Goal: Task Accomplishment & Management: Use online tool/utility

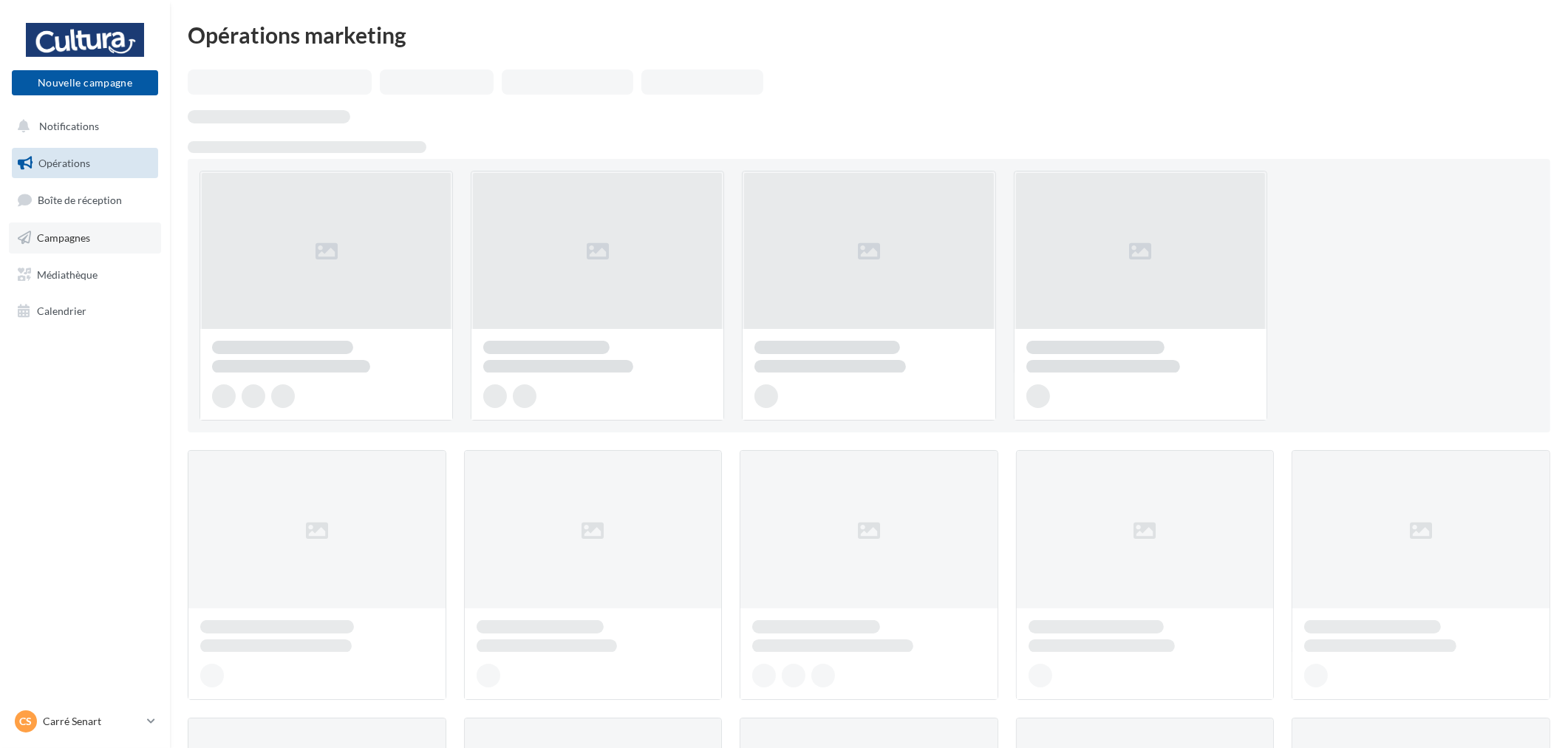
click at [113, 245] on link "Campagnes" at bounding box center [85, 238] width 152 height 31
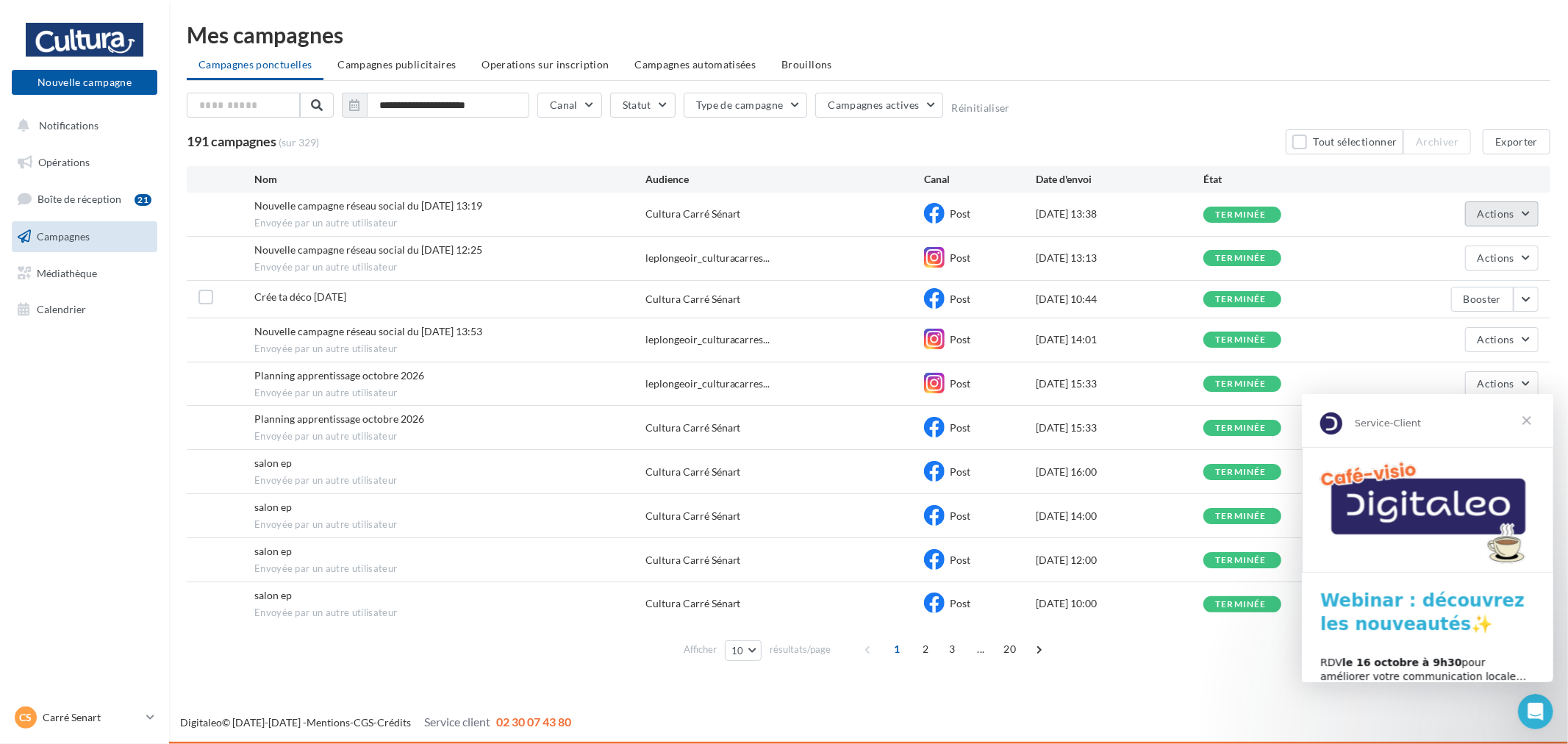
click at [1524, 214] on button "Actions" at bounding box center [1501, 213] width 73 height 25
click at [1482, 253] on button "Voir les résultats" at bounding box center [1465, 248] width 147 height 38
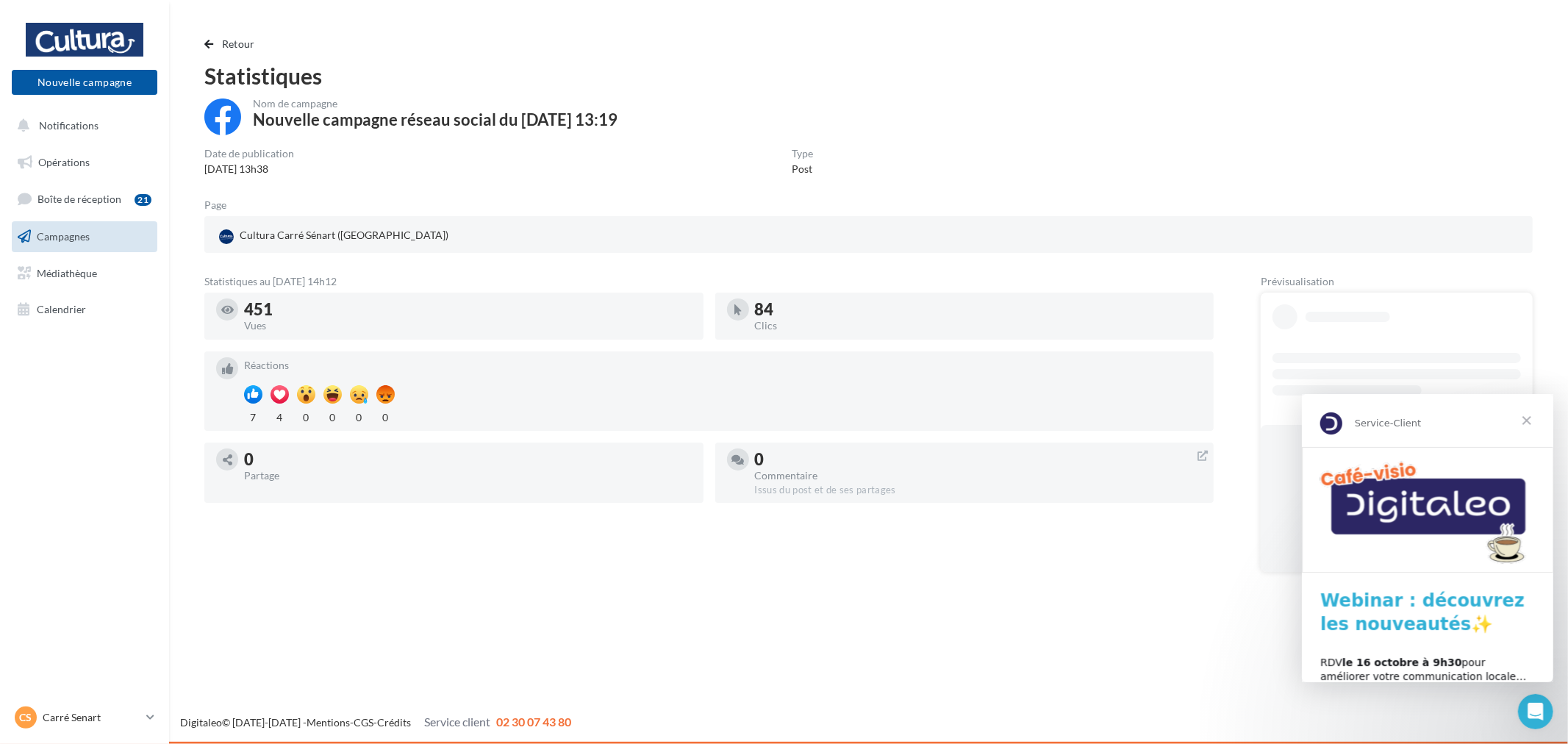
click at [1521, 419] on span "Fermer" at bounding box center [1525, 419] width 53 height 53
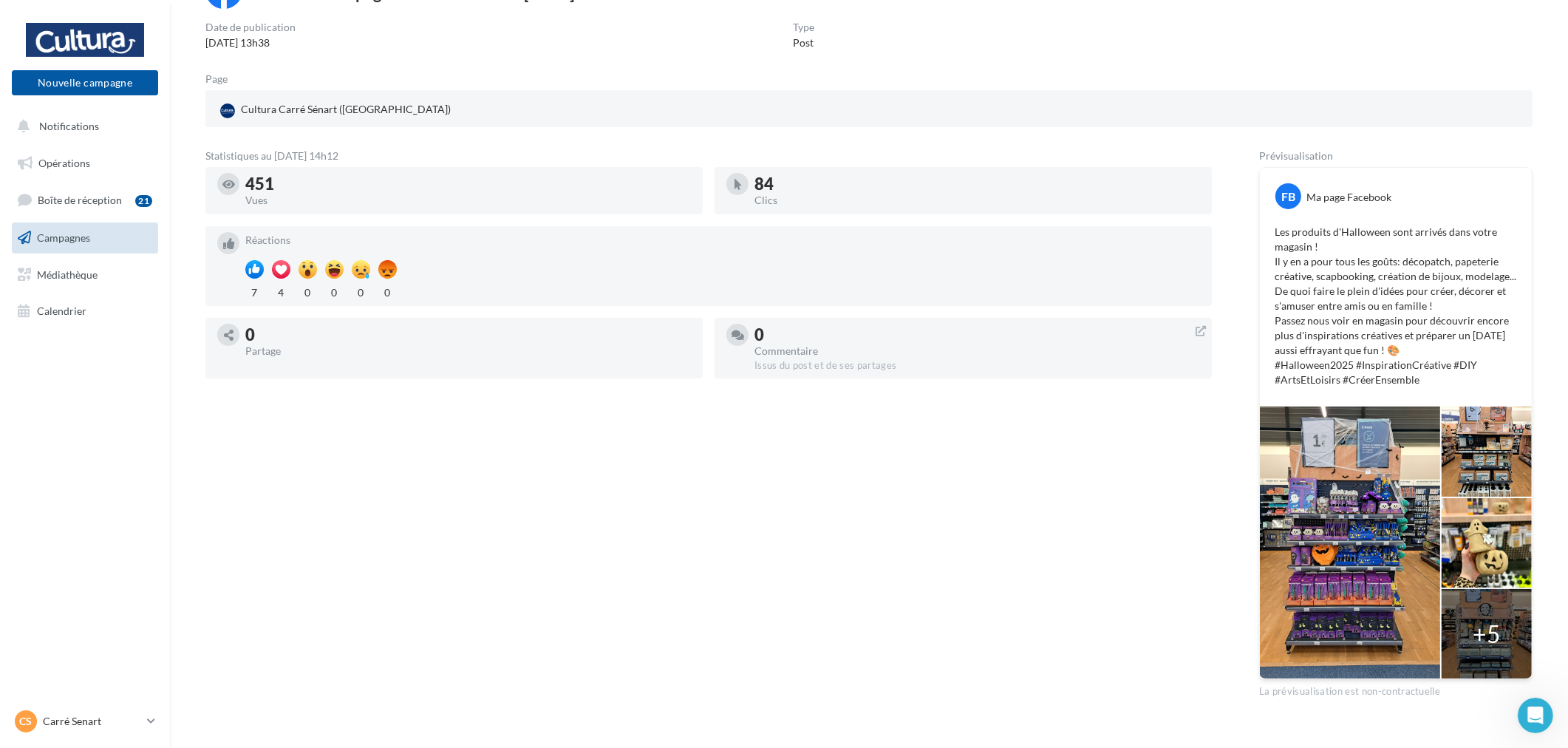
scroll to position [152, 0]
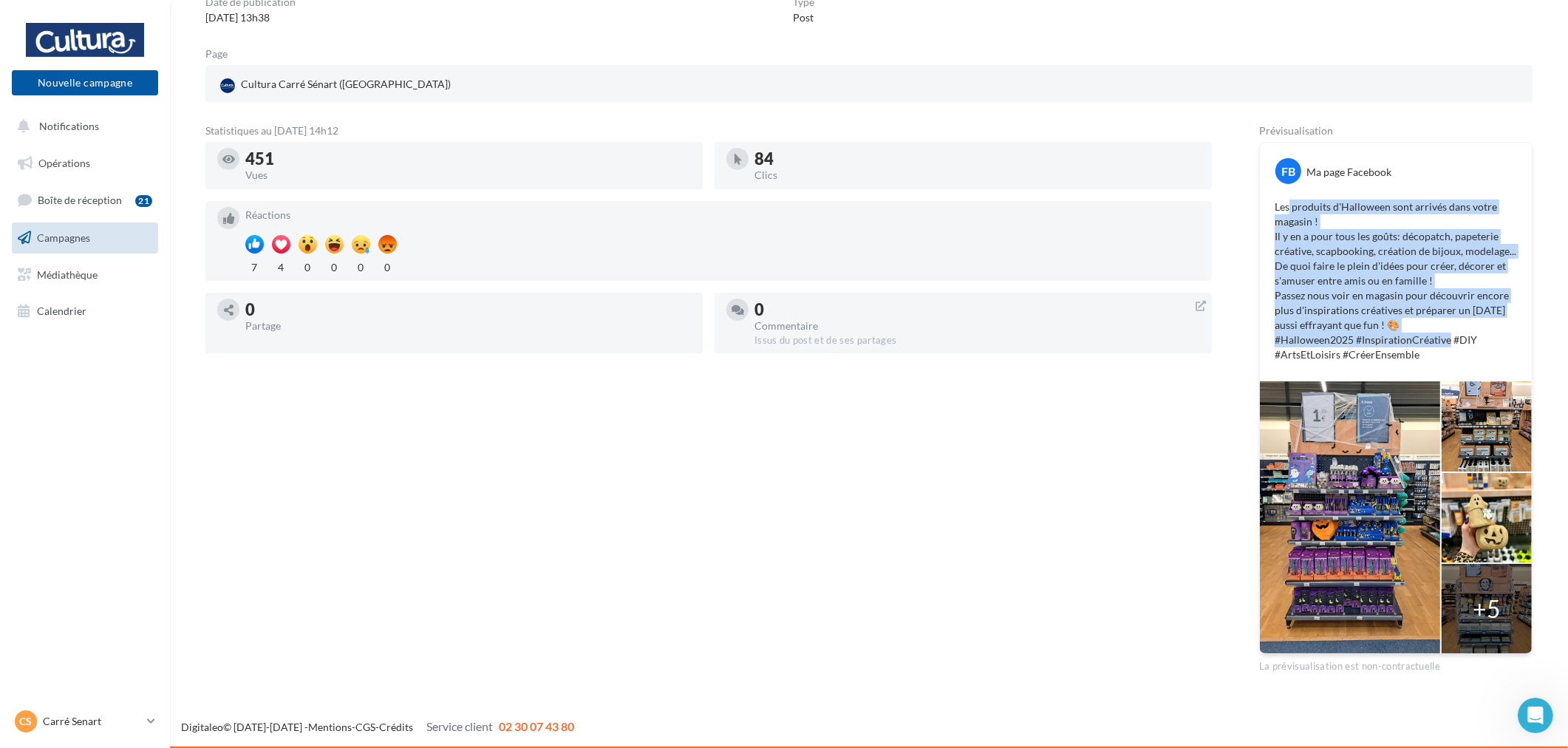
drag, startPoint x: 1288, startPoint y: 203, endPoint x: 1479, endPoint y: 346, distance: 238.6
click at [1444, 334] on p "Les produits d'Halloween sont arrivés dans votre magasin ! Il y en a pour tous …" at bounding box center [1396, 281] width 242 height 163
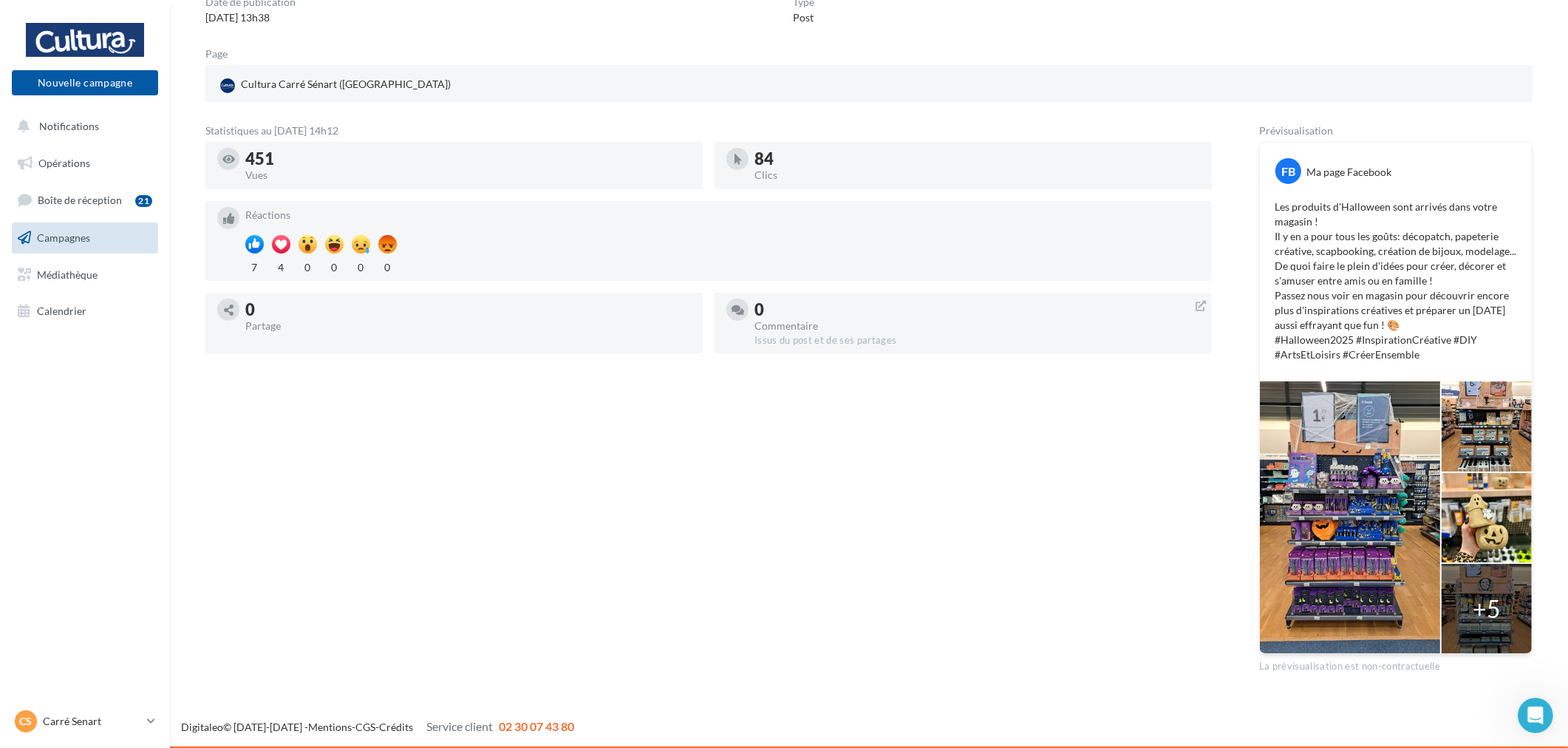
click at [1484, 348] on p "Les produits d'Halloween sont arrivés dans votre magasin ! Il y en a pour tous …" at bounding box center [1396, 281] width 242 height 163
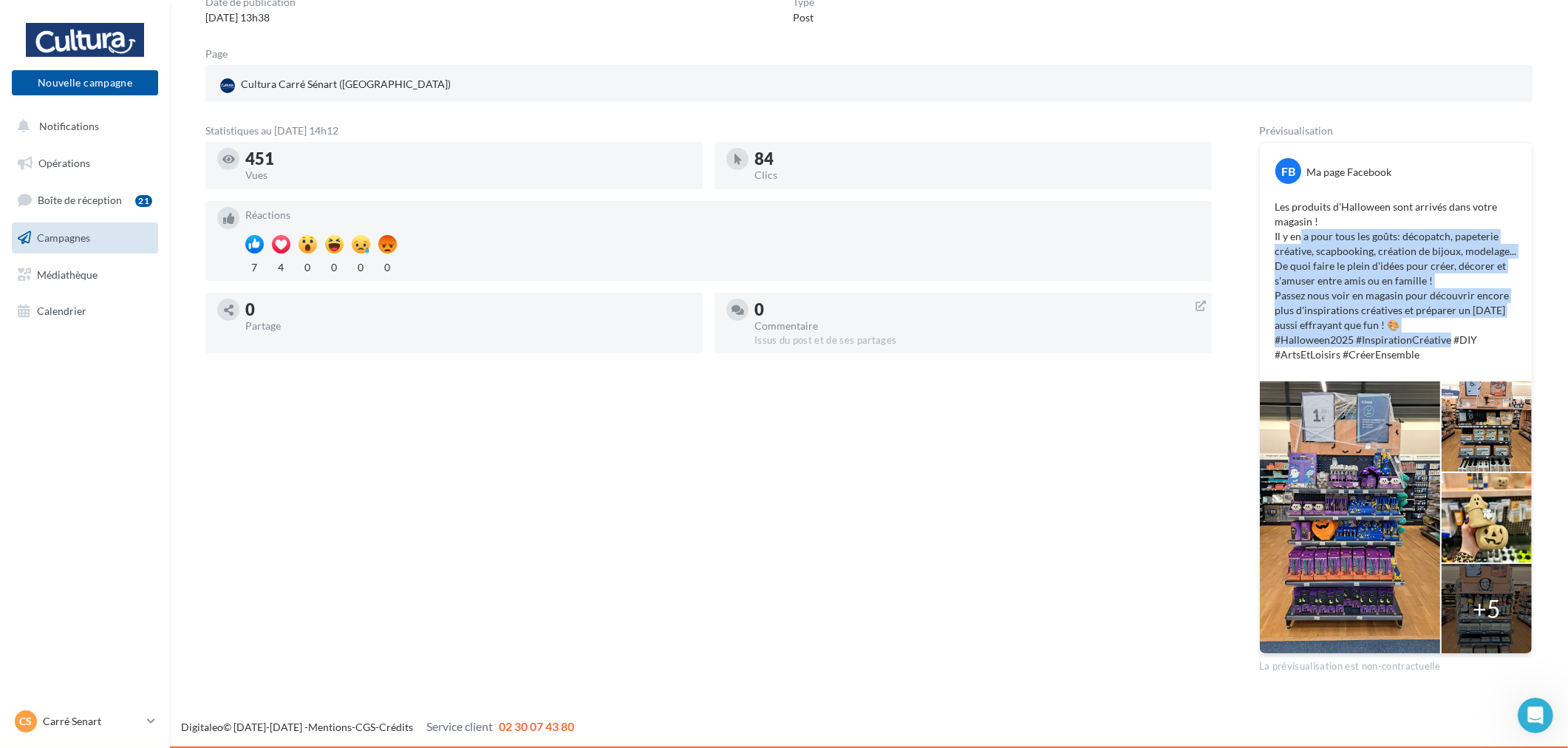
drag, startPoint x: 1312, startPoint y: 238, endPoint x: 1450, endPoint y: 349, distance: 177.1
click at [1449, 349] on p "Les produits d'Halloween sont arrivés dans votre magasin ! Il y en a pour tous …" at bounding box center [1396, 281] width 242 height 163
click at [1474, 356] on p "Les produits d'Halloween sont arrivés dans votre magasin ! Il y en a pour tous …" at bounding box center [1396, 281] width 242 height 163
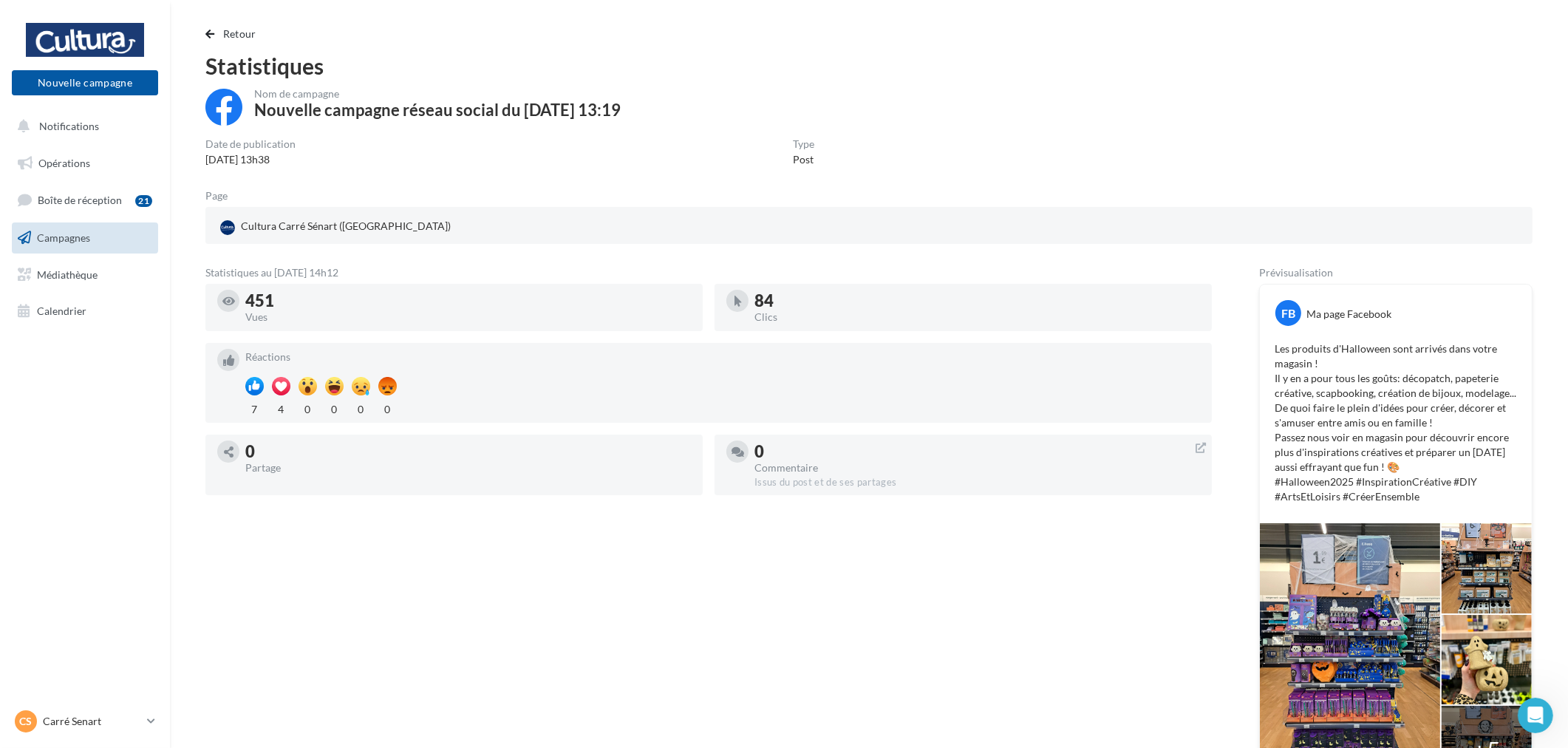
scroll to position [0, 0]
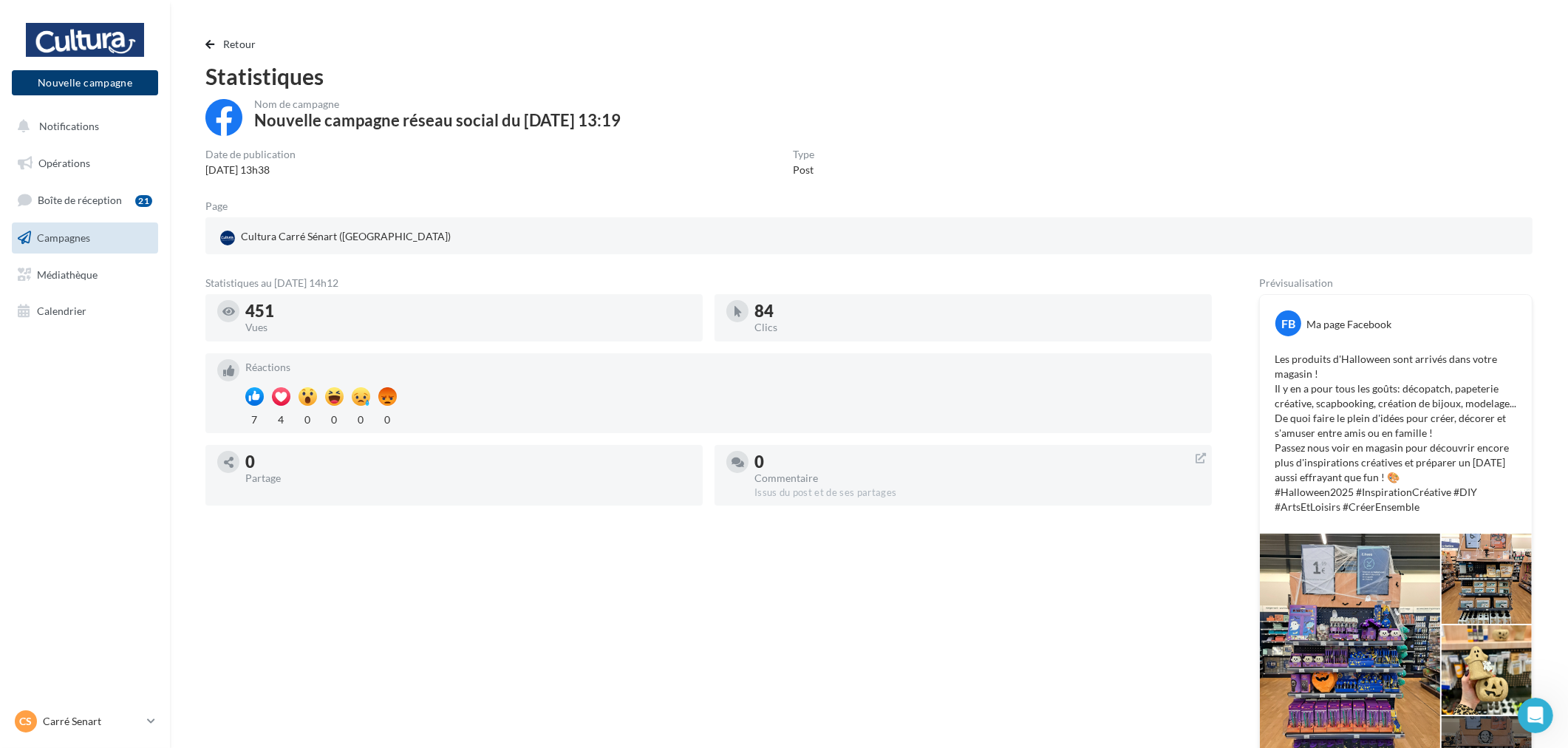
click at [103, 92] on button "Nouvelle campagne" at bounding box center [85, 82] width 146 height 25
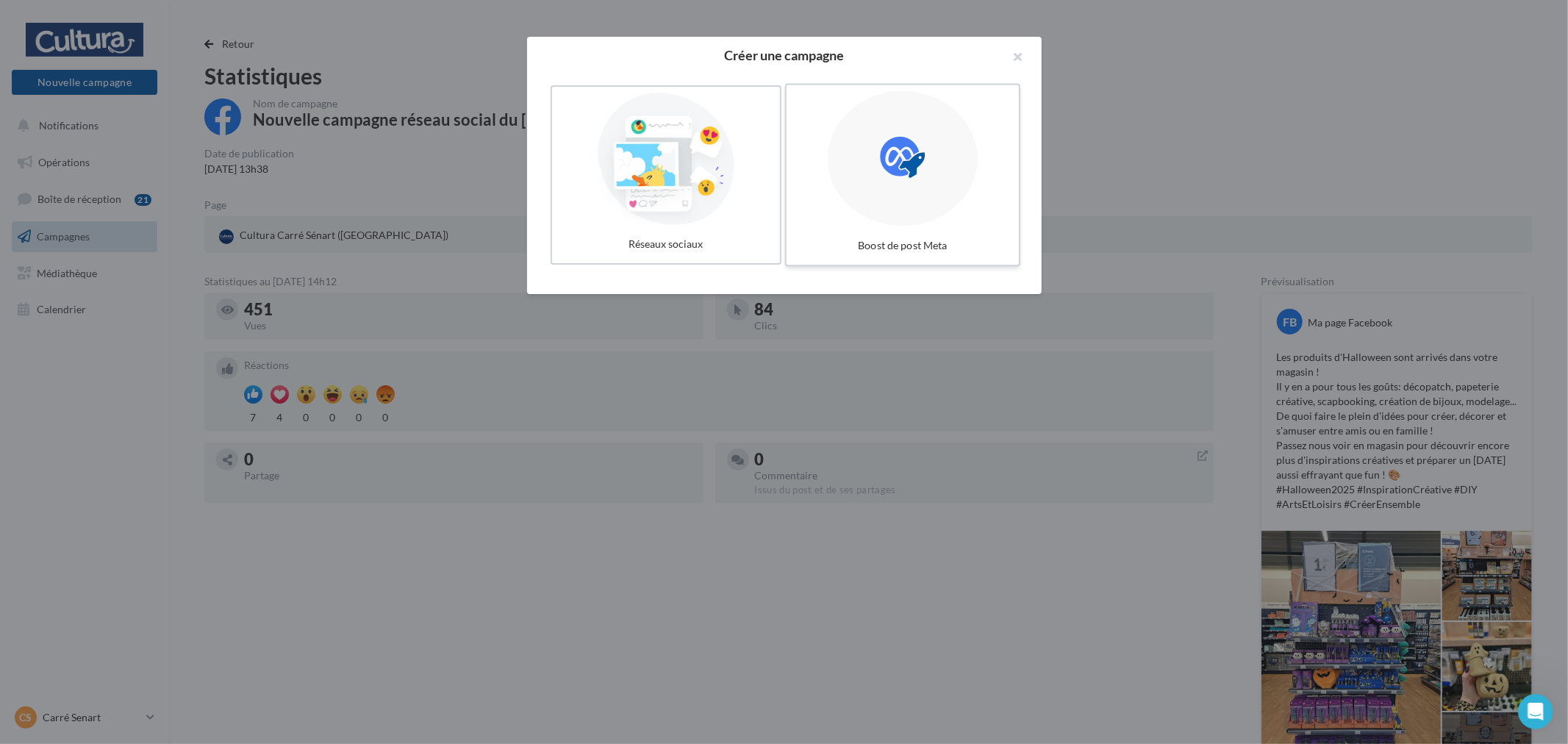
click at [858, 150] on div at bounding box center [903, 159] width 150 height 135
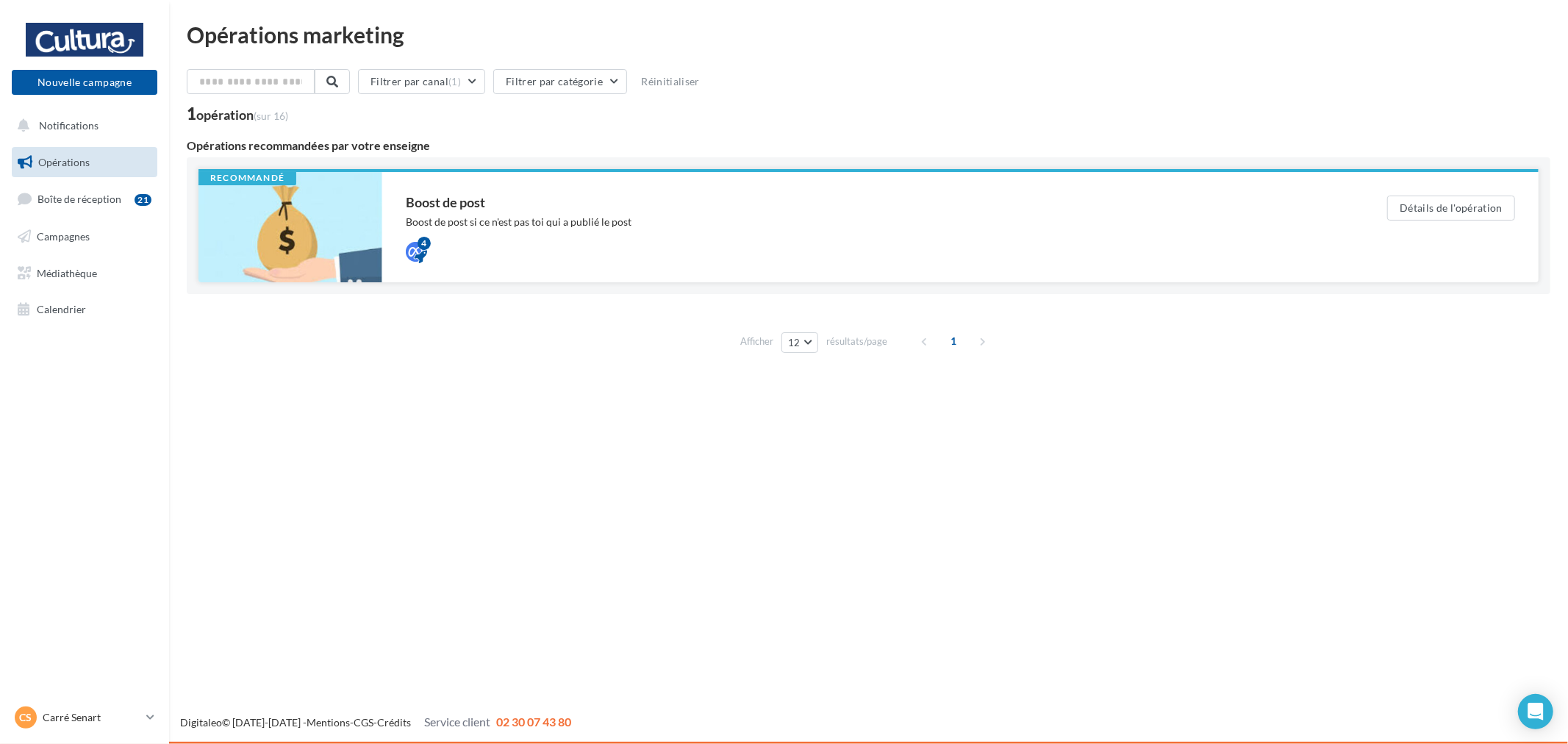
click at [508, 234] on div "Boost de post Boost de post si ce n'est pas toi qui a publié le post 4" at bounding box center [873, 227] width 934 height 63
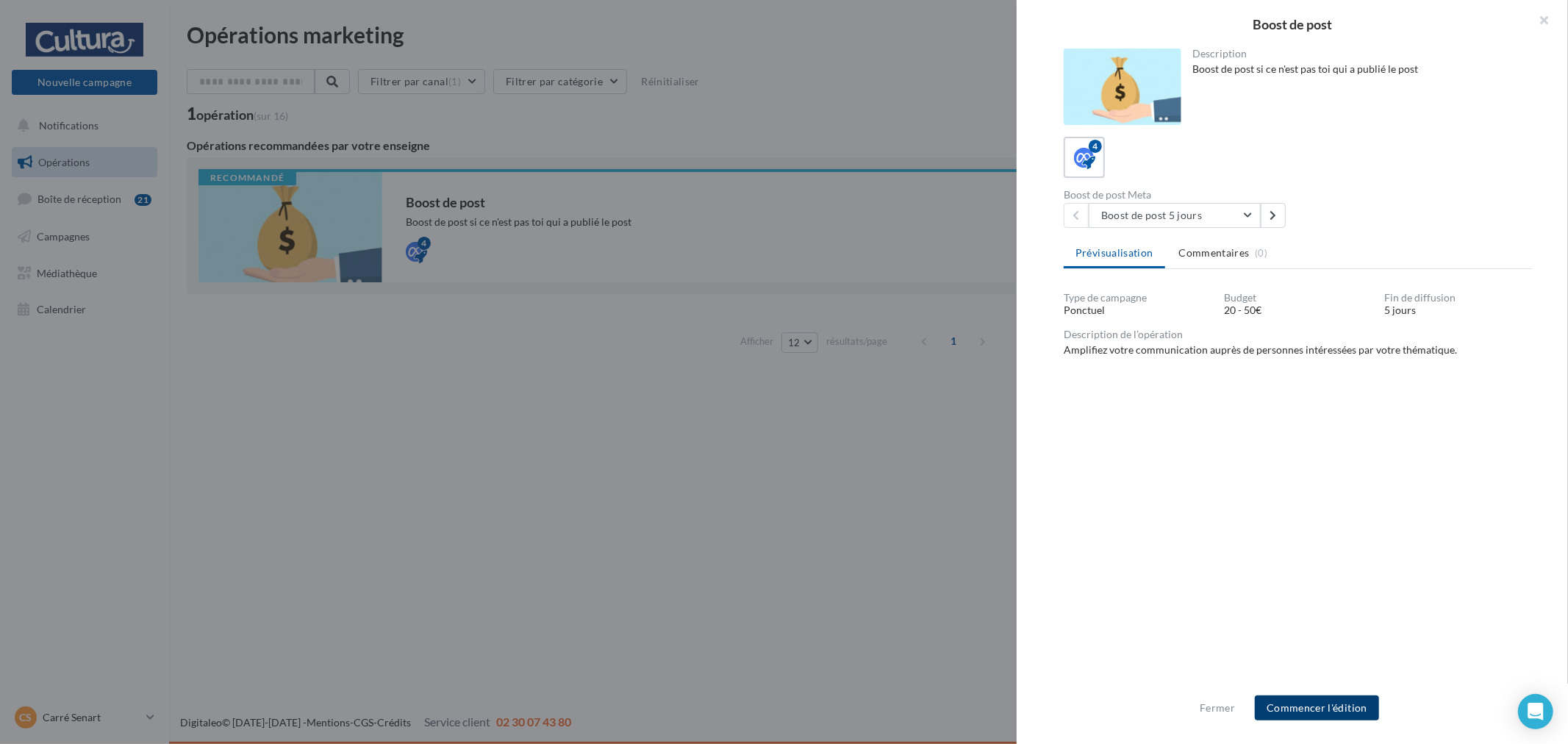
click at [1360, 710] on button "Commencer l'édition" at bounding box center [1317, 707] width 124 height 25
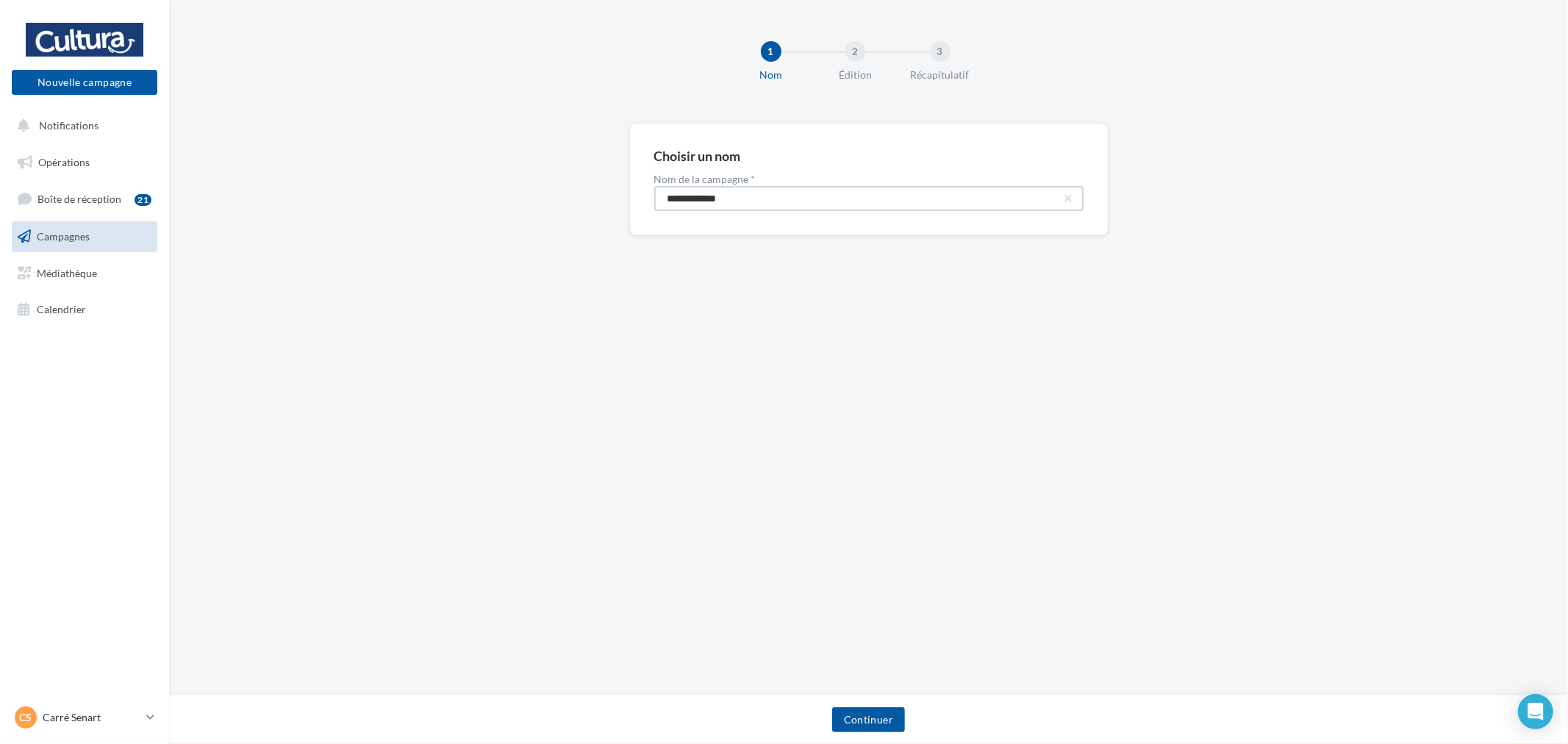
click at [817, 196] on input "**********" at bounding box center [868, 198] width 429 height 25
type input "**********"
click at [890, 710] on button "Continuer" at bounding box center [868, 719] width 73 height 25
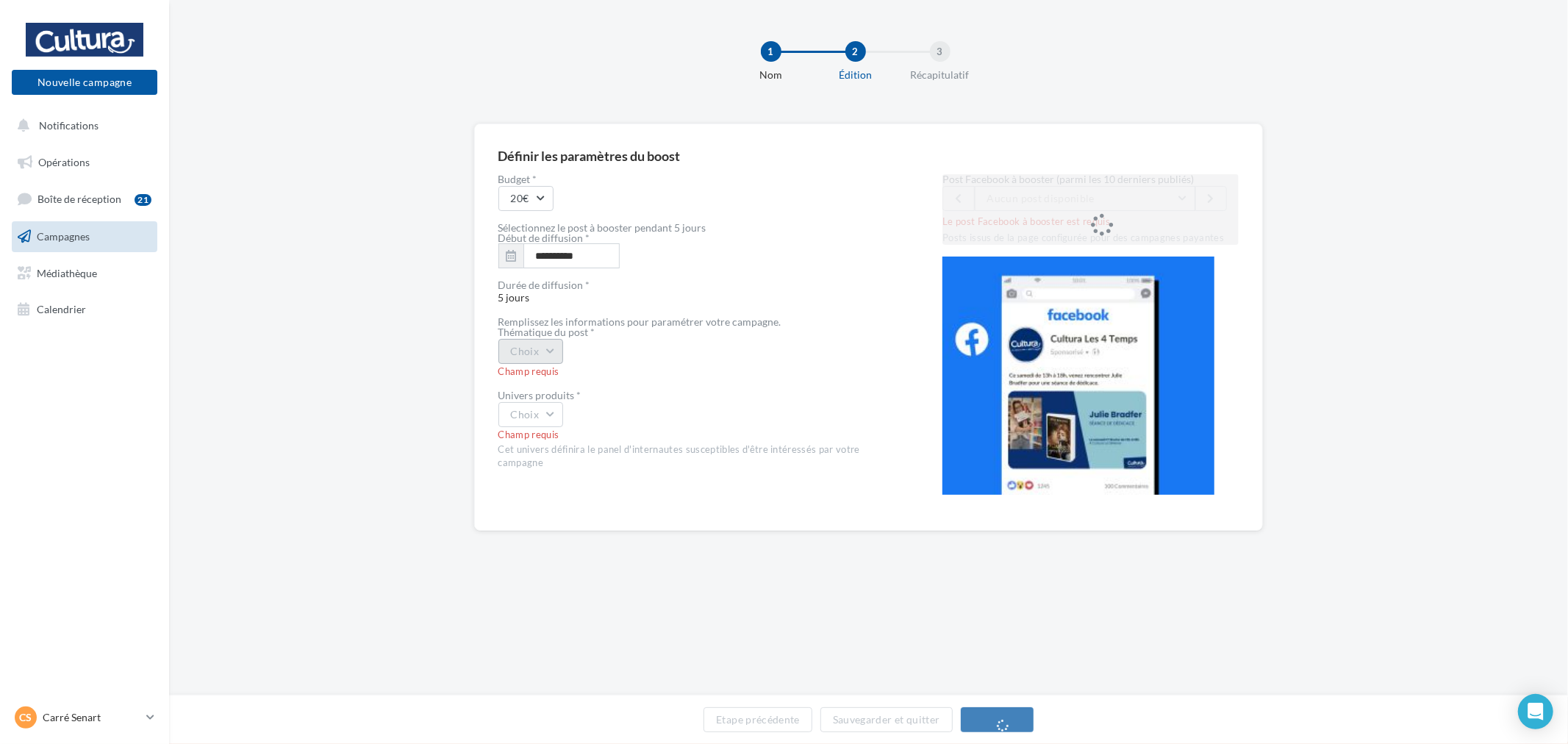
click at [546, 358] on button "Choix" at bounding box center [531, 351] width 65 height 25
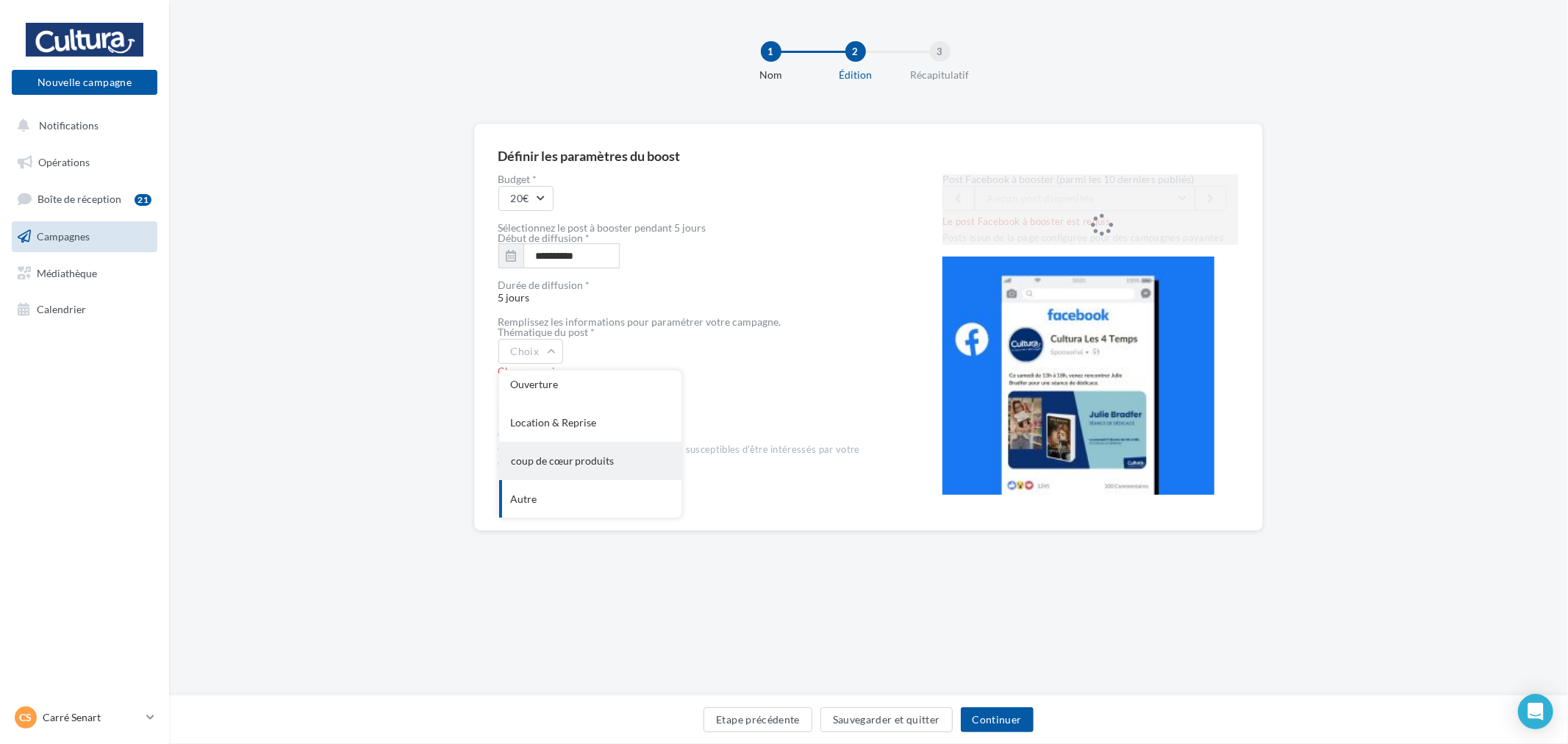
click at [626, 460] on div "coup de cœur produits" at bounding box center [591, 460] width 183 height 38
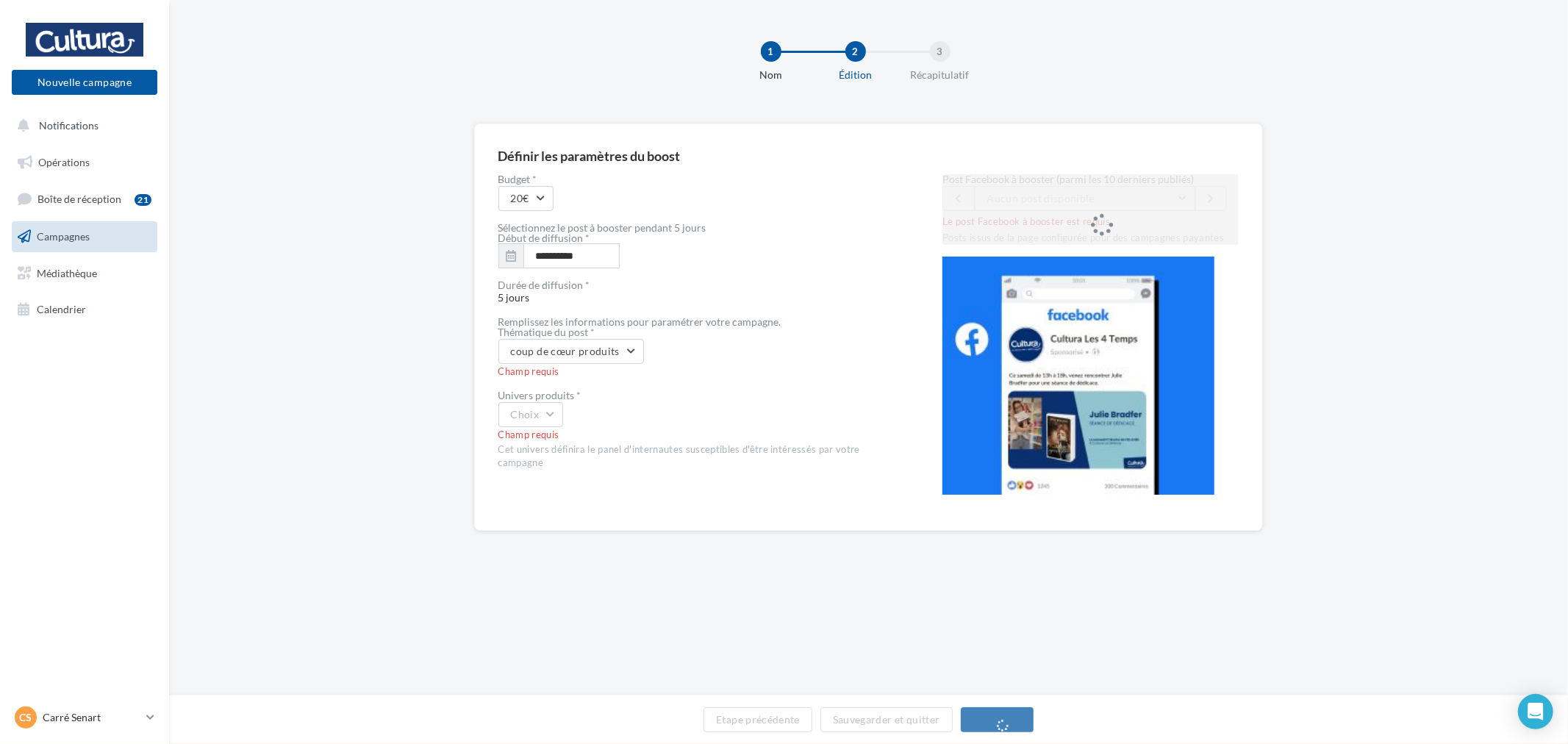
click at [567, 424] on div "Choix" at bounding box center [697, 414] width 397 height 25
click at [541, 415] on button "Choix" at bounding box center [531, 414] width 65 height 25
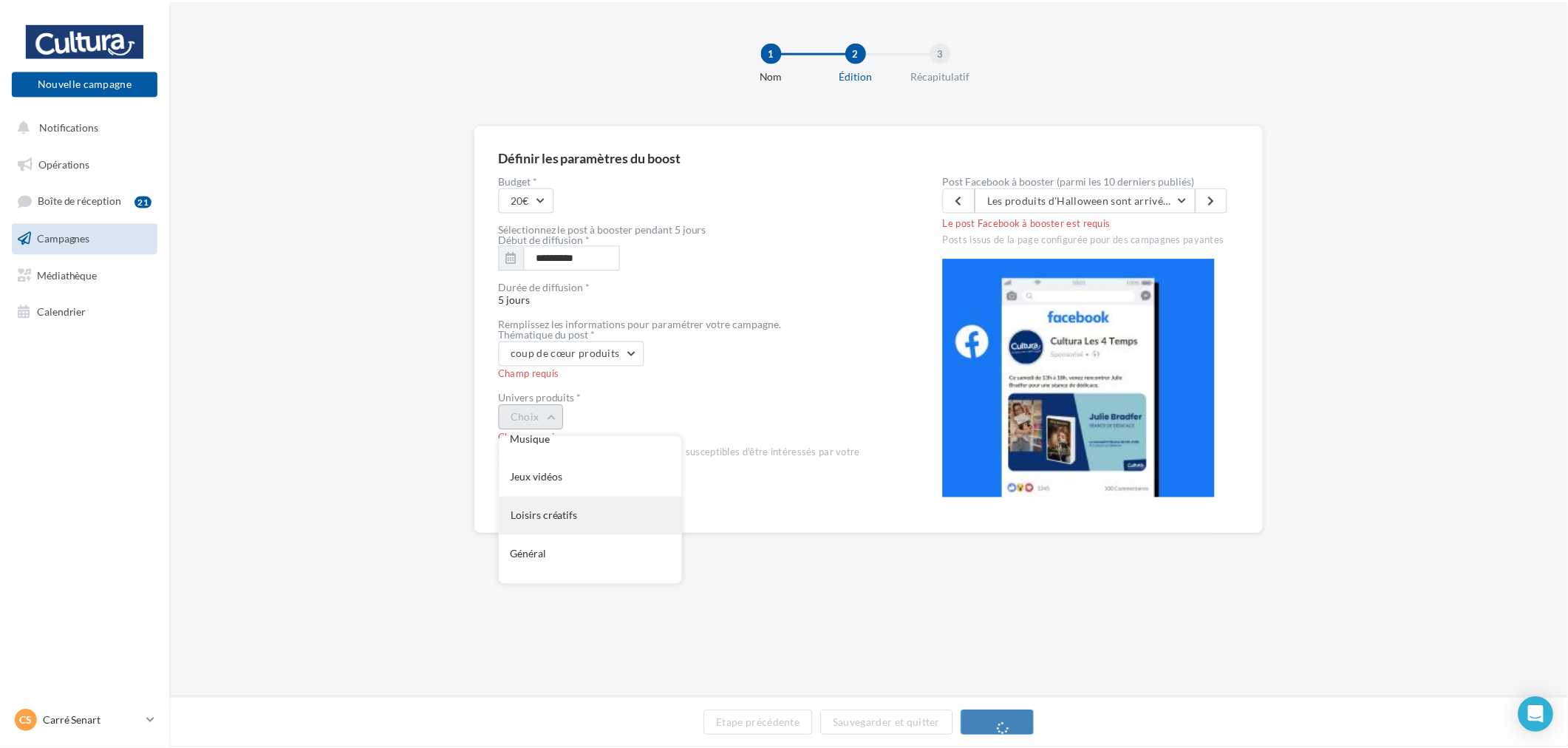
scroll to position [120, 0]
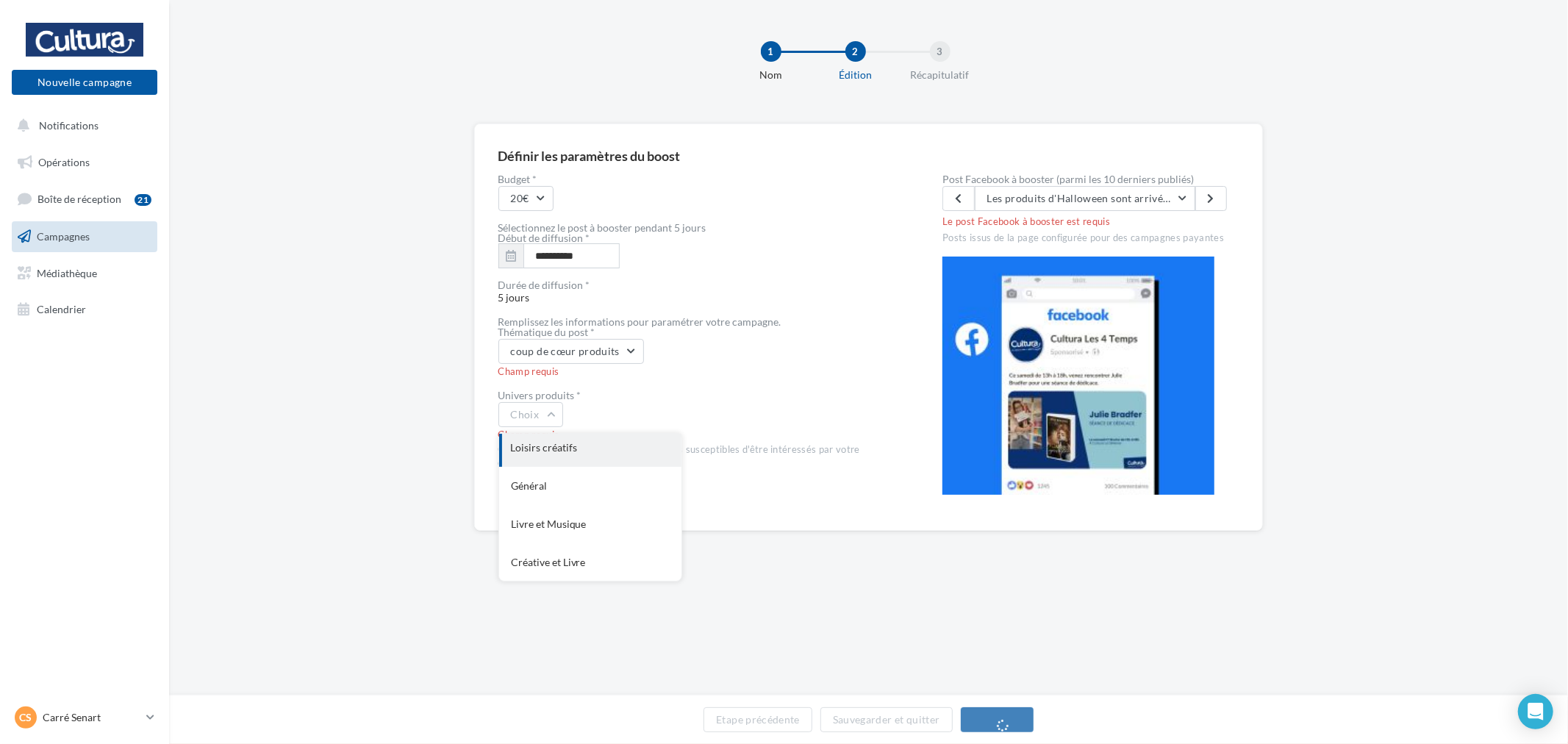
click at [605, 438] on div "Loisirs créatifs" at bounding box center [591, 447] width 183 height 38
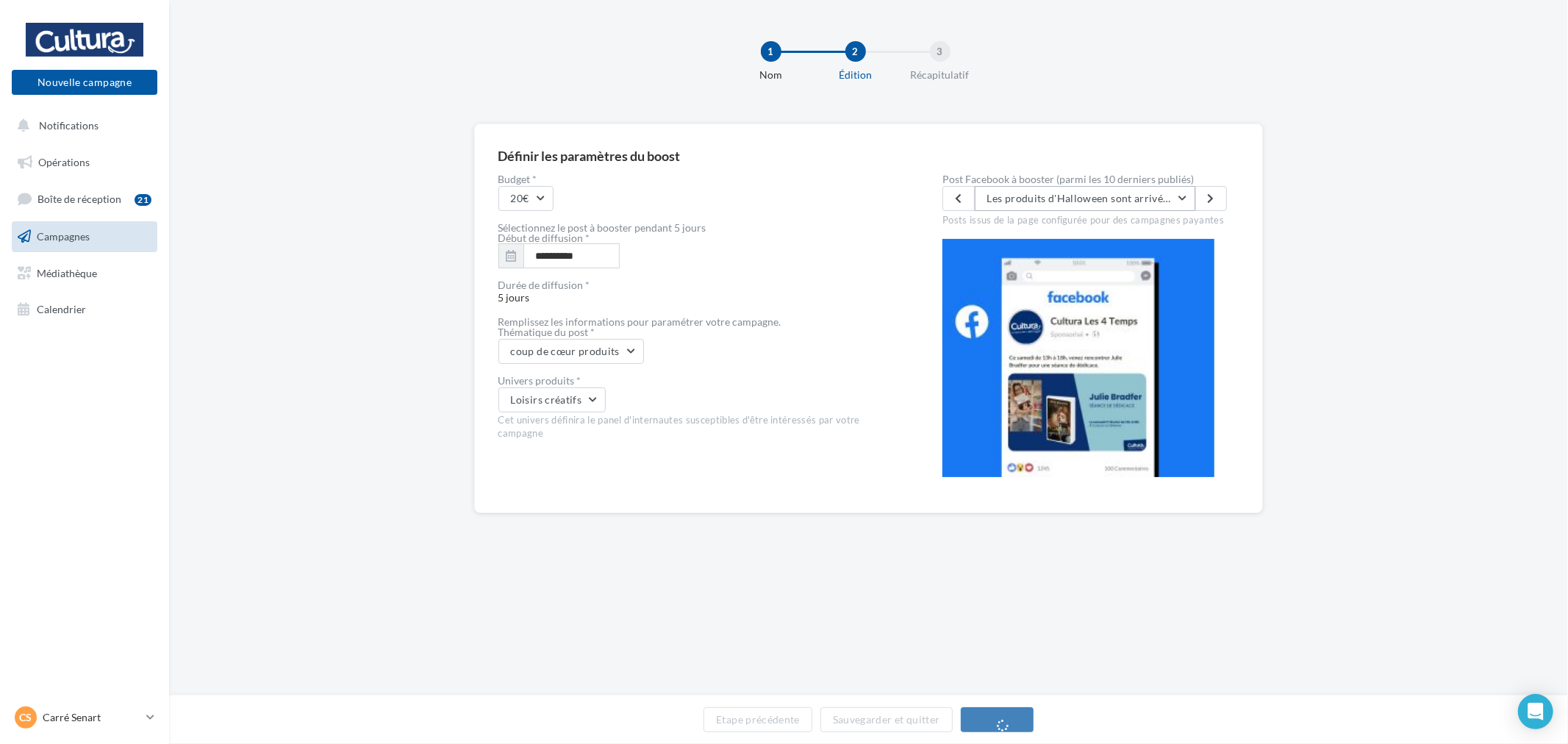
click at [1129, 189] on button "Les produits d'Halloween sont arrivés dans votre magasin ! Il y en a pour tous …" at bounding box center [1085, 198] width 221 height 25
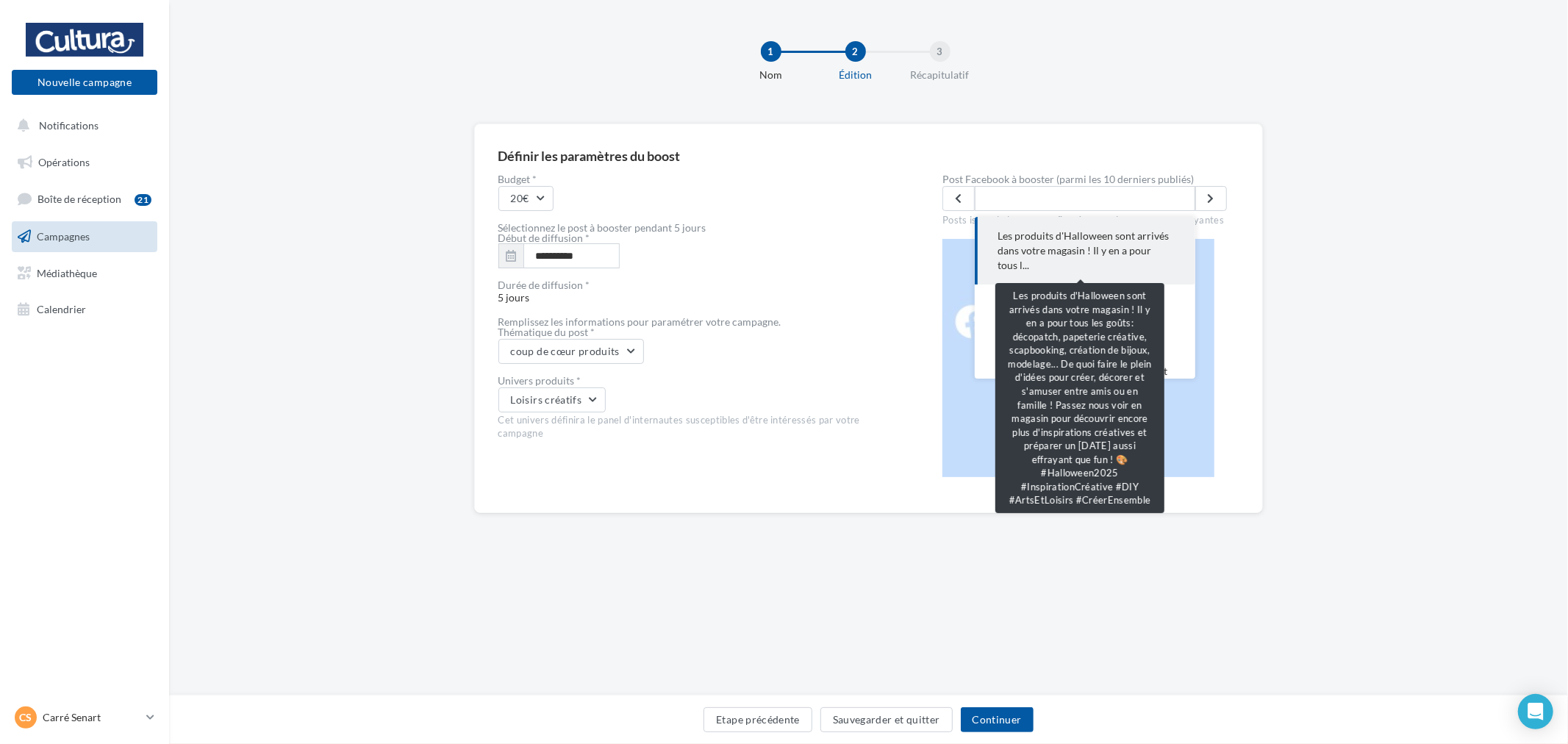
click at [1135, 253] on span "Les produits d'Halloween sont arrivés dans votre magasin ! Il y en a pour tous …" at bounding box center [1085, 250] width 174 height 44
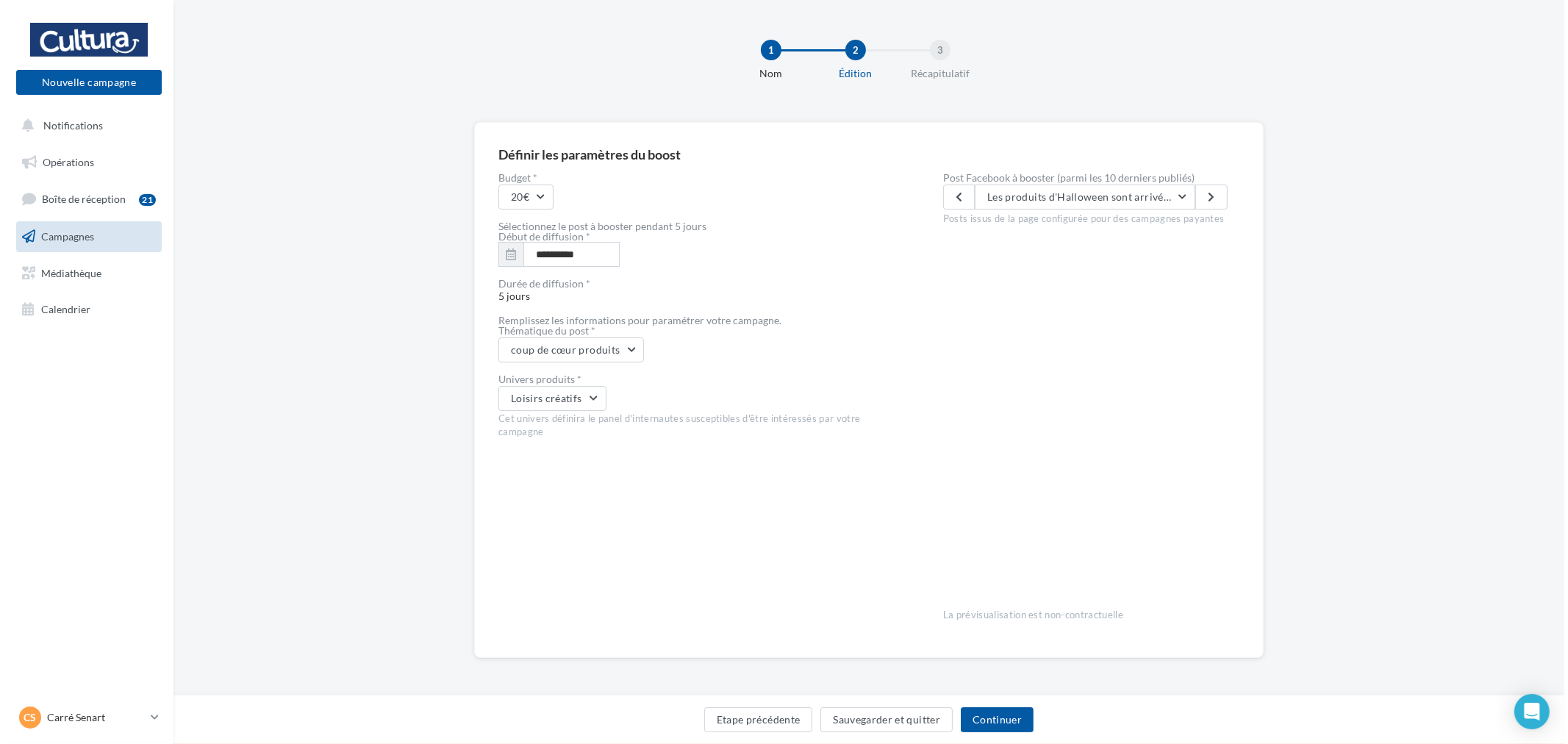
scroll to position [0, 0]
click at [995, 715] on button "Continuer" at bounding box center [992, 719] width 73 height 25
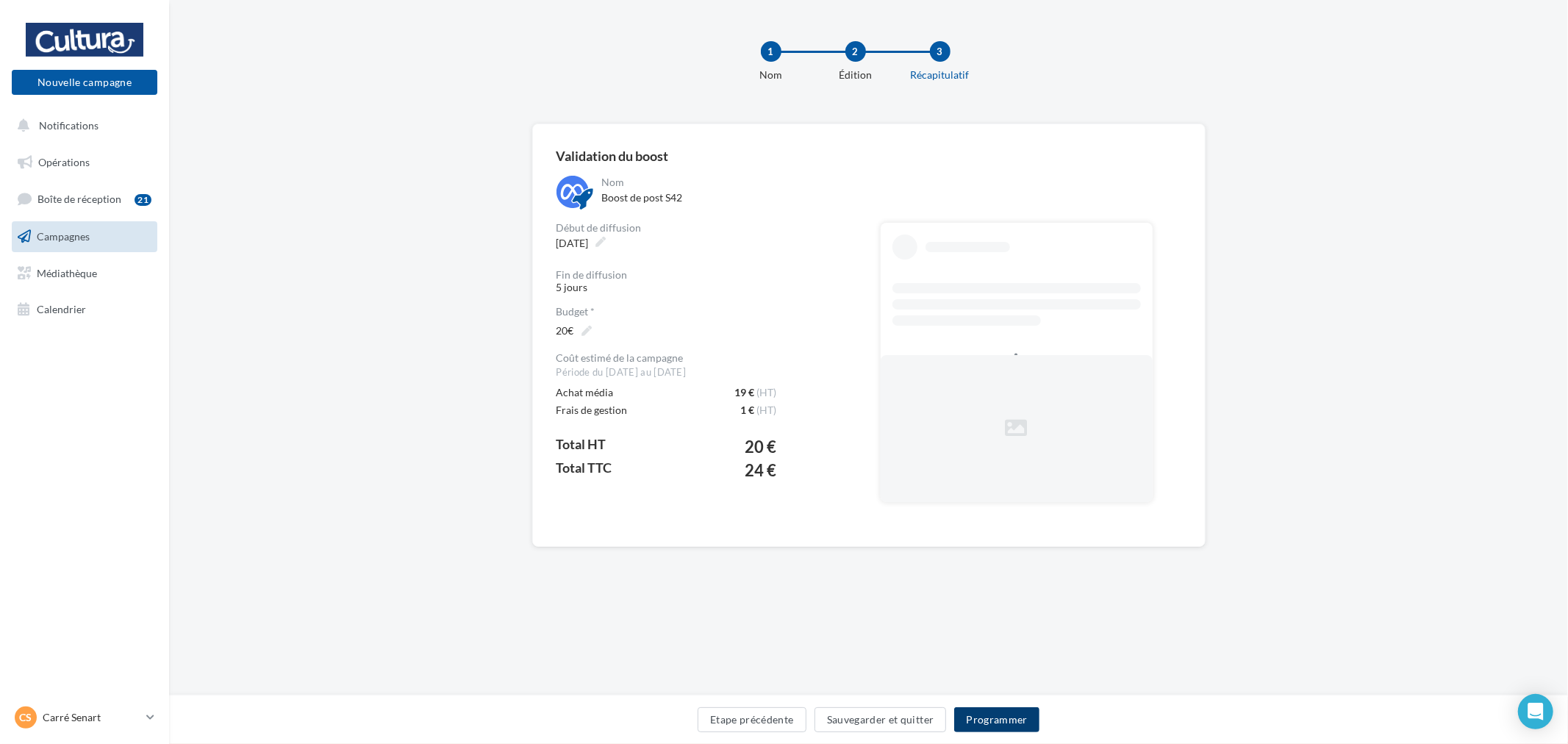
click at [1007, 711] on button "Programmer" at bounding box center [997, 719] width 85 height 25
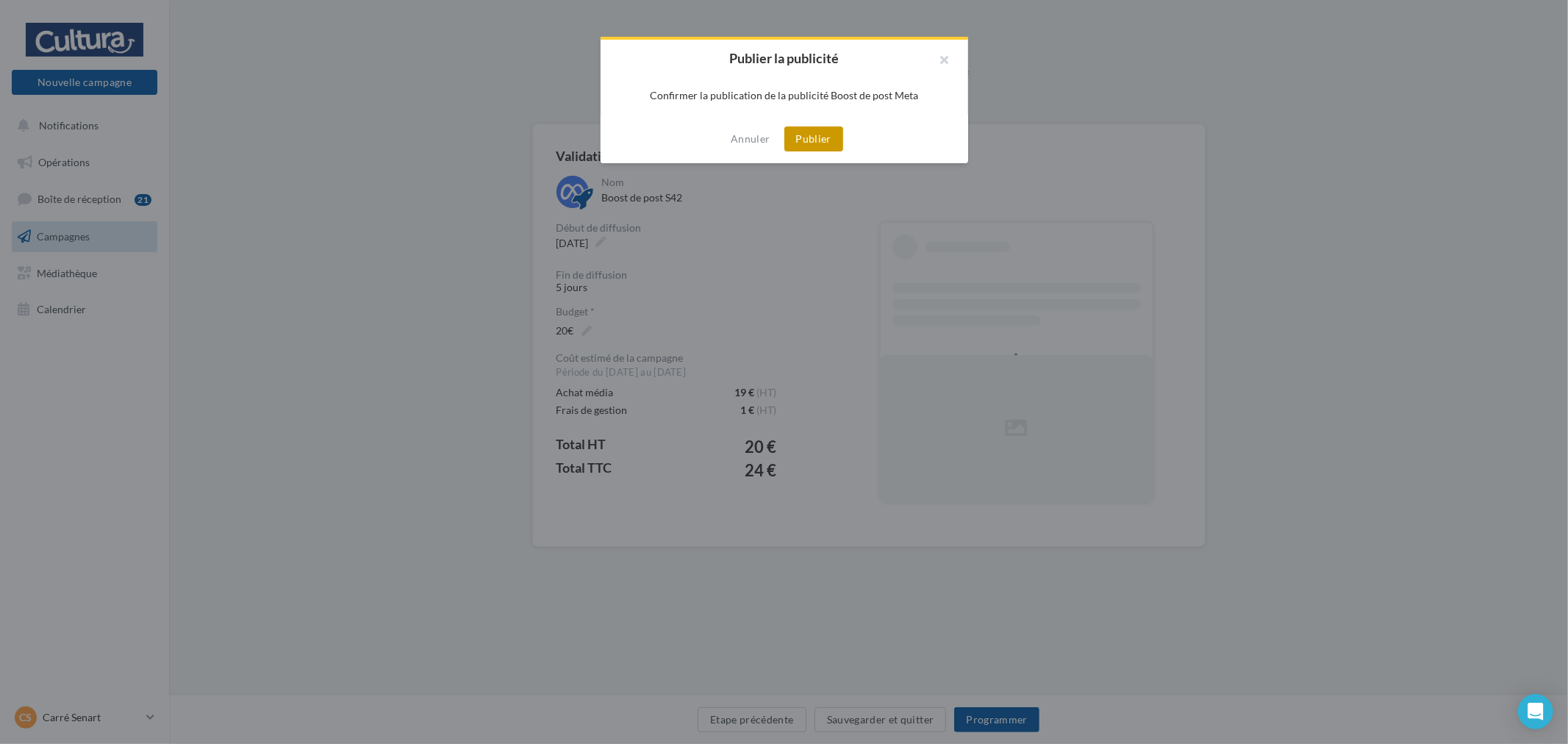
click at [832, 144] on button "Publier" at bounding box center [814, 138] width 59 height 25
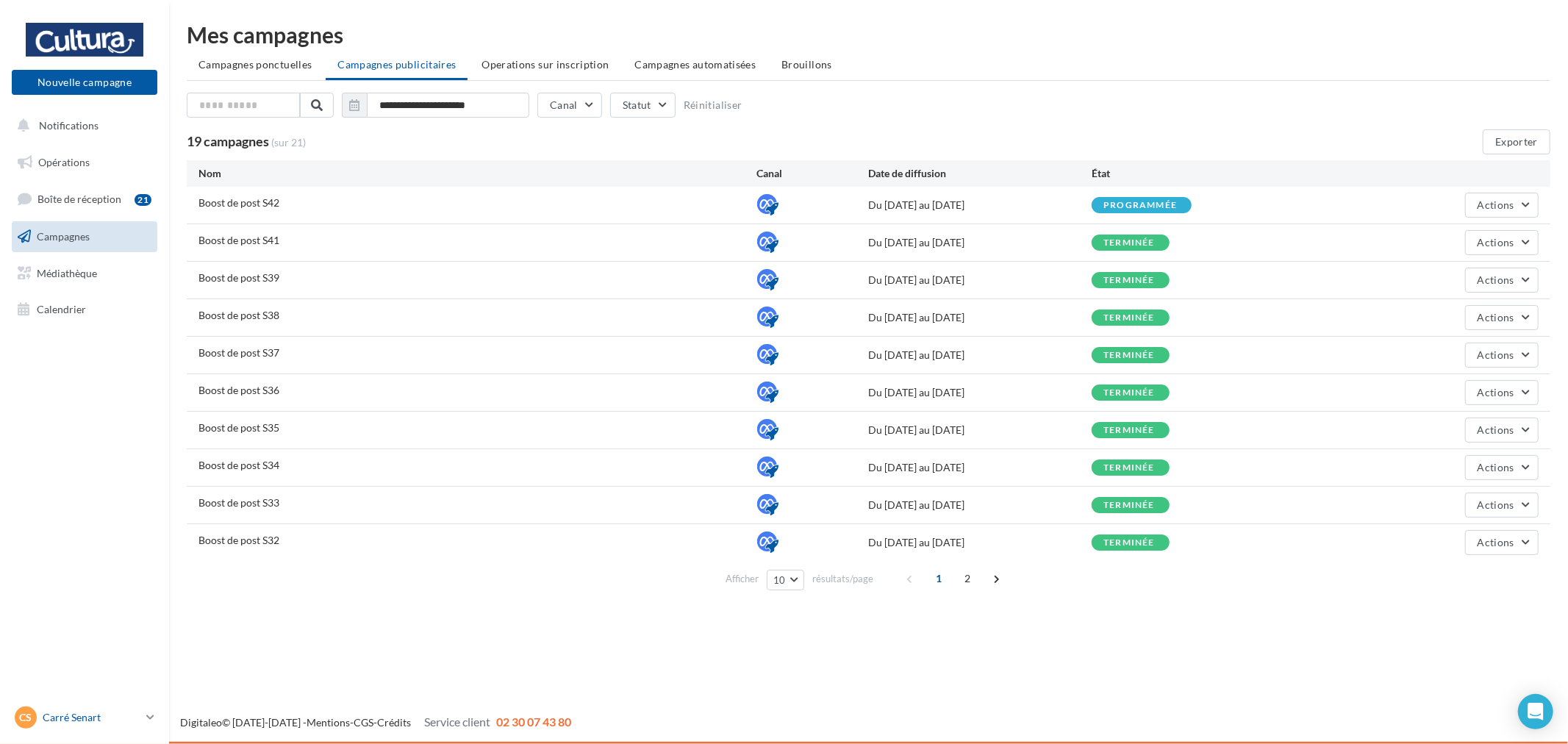
click at [87, 728] on link "CS Carré Senart [EMAIL_ADDRESS][DOMAIN_NAME]" at bounding box center [85, 717] width 145 height 28
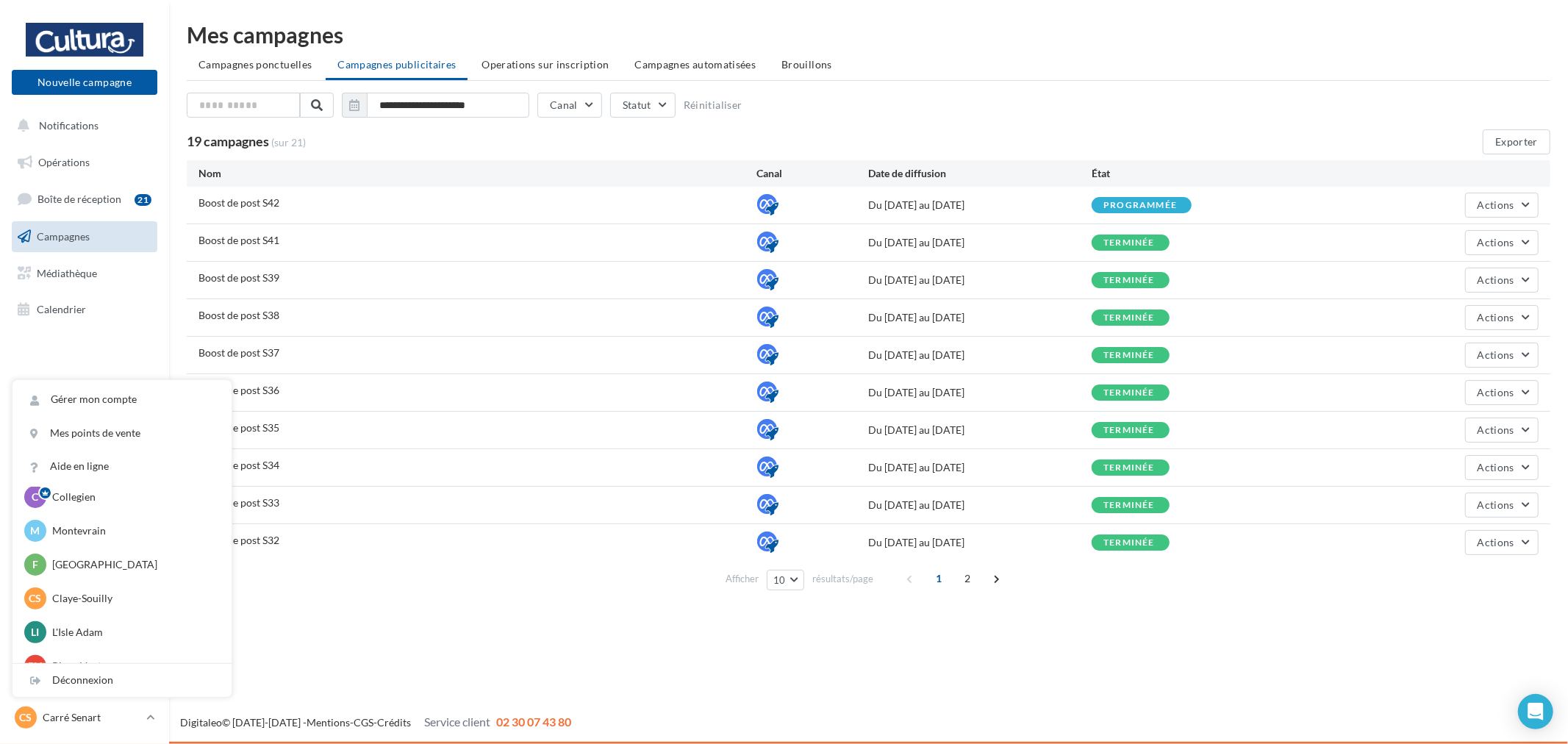
scroll to position [102, 0]
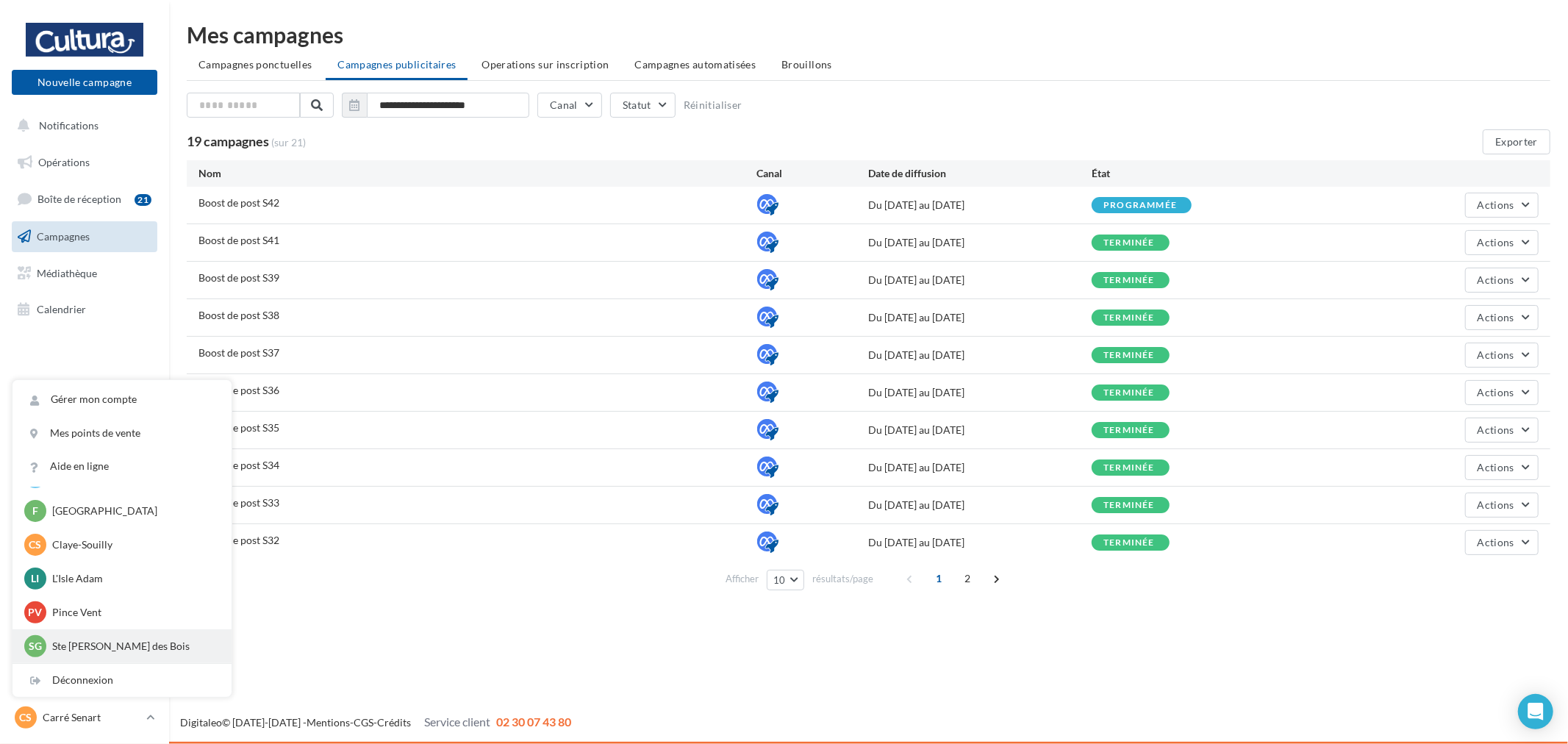
click at [119, 636] on div "SG Ste [PERSON_NAME] des Bois [EMAIL_ADDRESS][DOMAIN_NAME]" at bounding box center [121, 645] width 195 height 22
